Goal: Navigation & Orientation: Find specific page/section

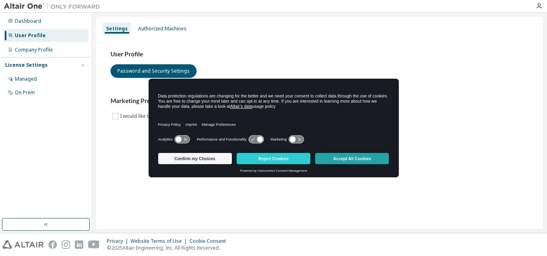
click at [344, 160] on button "Accept All Cookies" at bounding box center [352, 158] width 74 height 11
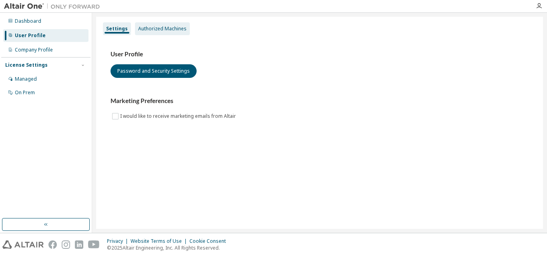
click at [145, 30] on div "Authorized Machines" at bounding box center [162, 29] width 48 height 6
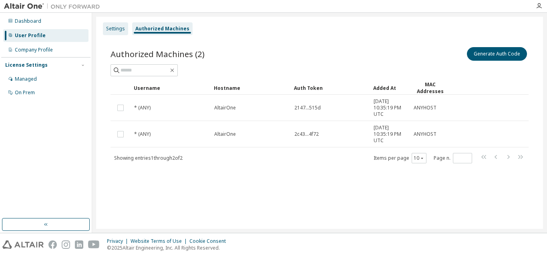
click at [105, 26] on div "Settings" at bounding box center [115, 28] width 25 height 13
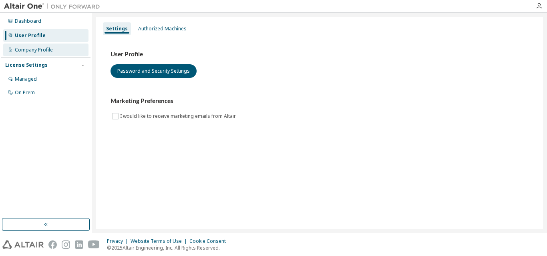
click at [30, 51] on div "Company Profile" at bounding box center [34, 50] width 38 height 6
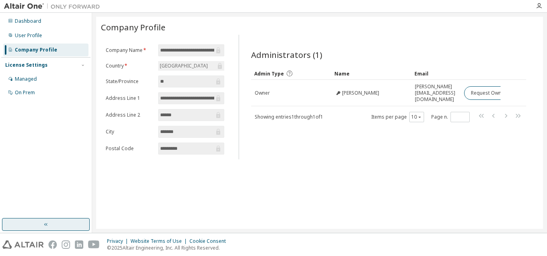
click at [41, 226] on button "button" at bounding box center [46, 224] width 88 height 13
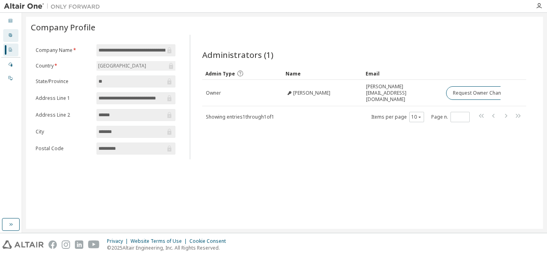
click at [10, 34] on icon at bounding box center [10, 35] width 3 height 3
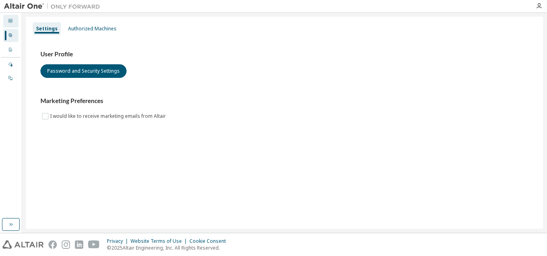
click at [12, 16] on div "Dashboard" at bounding box center [10, 21] width 15 height 13
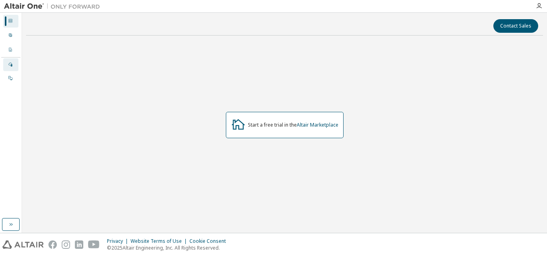
click at [12, 63] on icon at bounding box center [10, 64] width 5 height 5
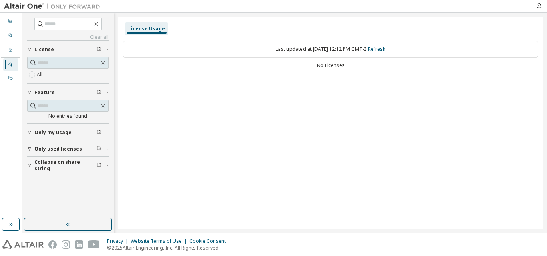
drag, startPoint x: 0, startPoint y: 87, endPoint x: 218, endPoint y: 124, distance: 220.7
click at [218, 124] on div "License Usage Last updated at: Sat 2025-10-11 12:12 PM GMT-3 Refresh No Licenses" at bounding box center [330, 123] width 425 height 212
click at [8, 75] on div at bounding box center [10, 78] width 5 height 6
